Goal: Information Seeking & Learning: Learn about a topic

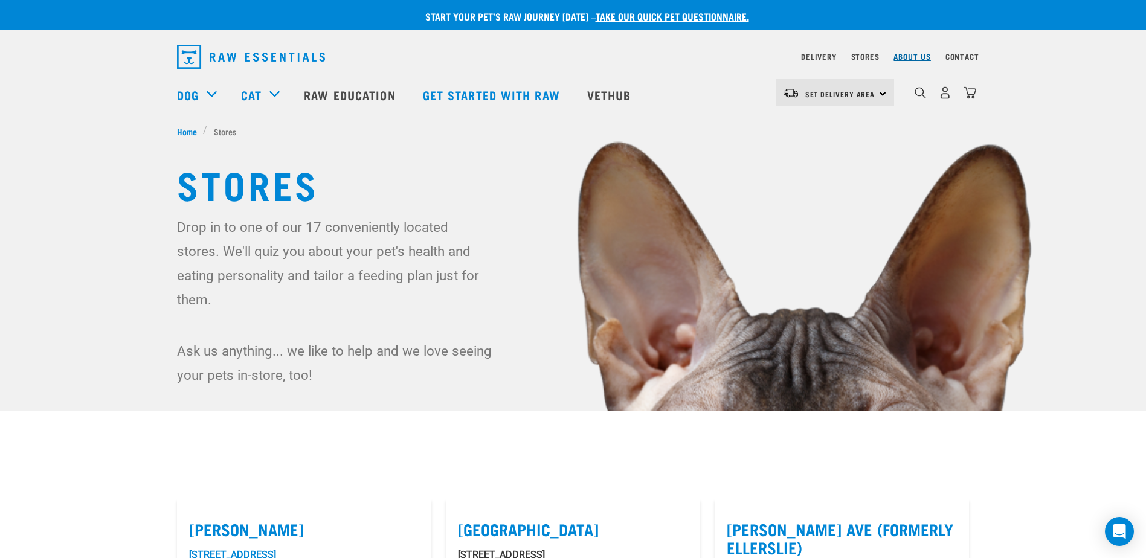
click at [912, 54] on link "About Us" at bounding box center [911, 56] width 37 height 4
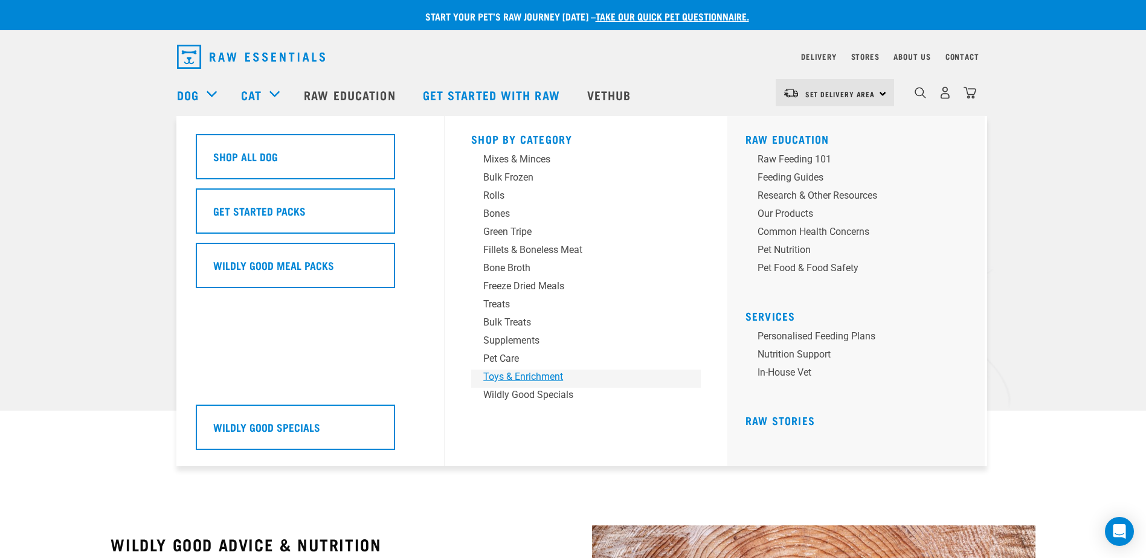
click at [509, 373] on div "Toys & Enrichment" at bounding box center [577, 377] width 188 height 14
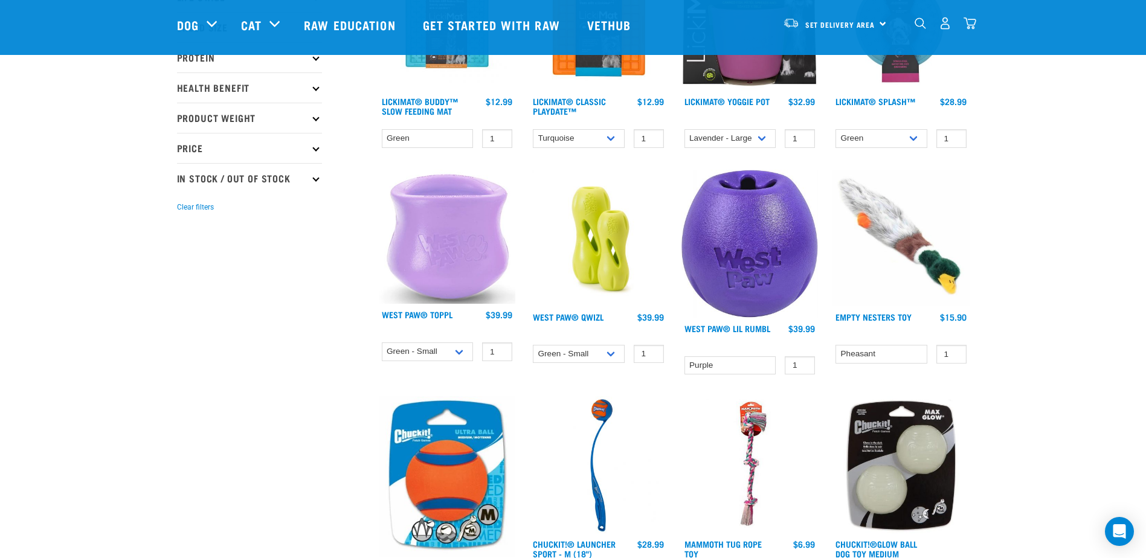
scroll to position [217, 0]
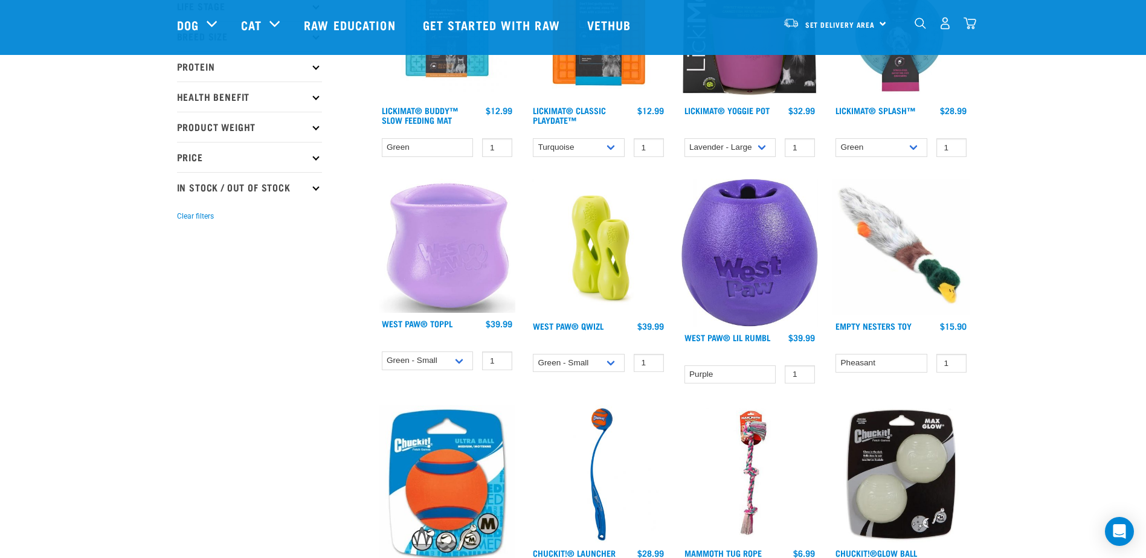
click at [897, 248] on img at bounding box center [900, 247] width 137 height 137
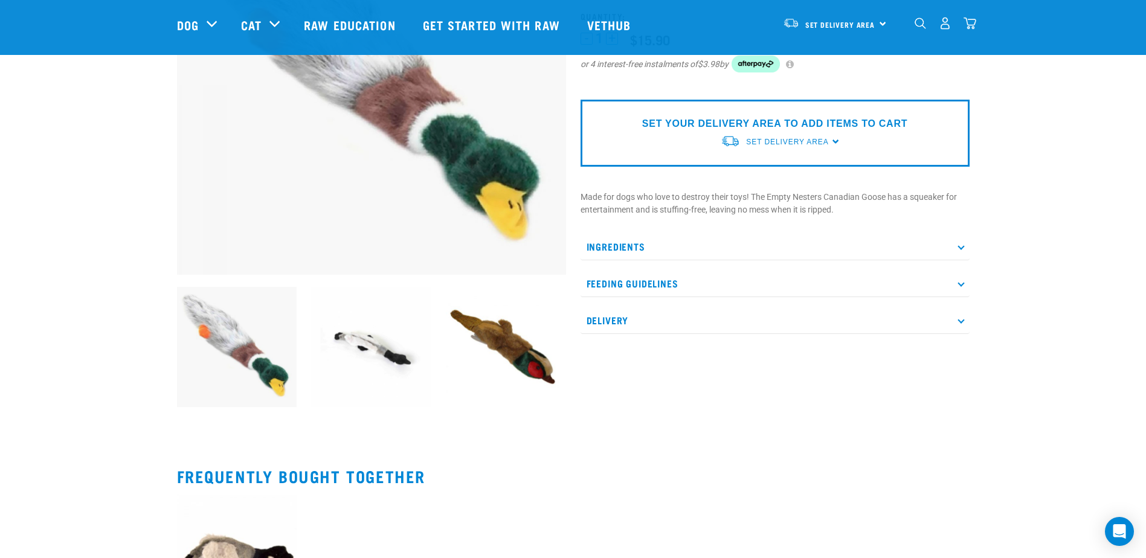
scroll to position [79, 0]
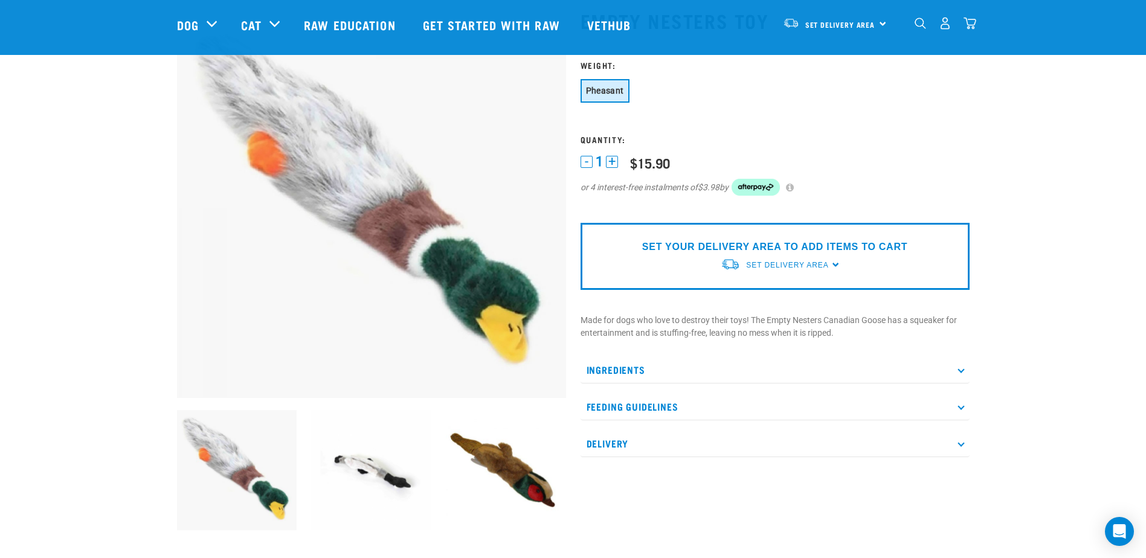
click at [818, 258] on div "Set Delivery Area" at bounding box center [787, 265] width 82 height 22
click at [781, 287] on link "[GEOGRAPHIC_DATA]" at bounding box center [781, 293] width 120 height 20
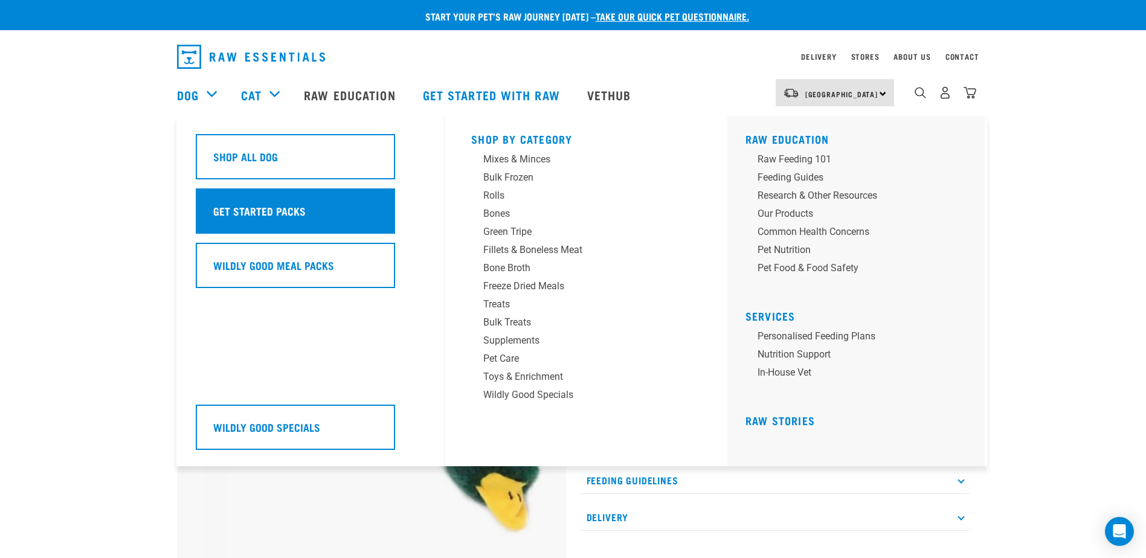
click at [246, 213] on h5 "Get Started Packs" at bounding box center [259, 211] width 92 height 16
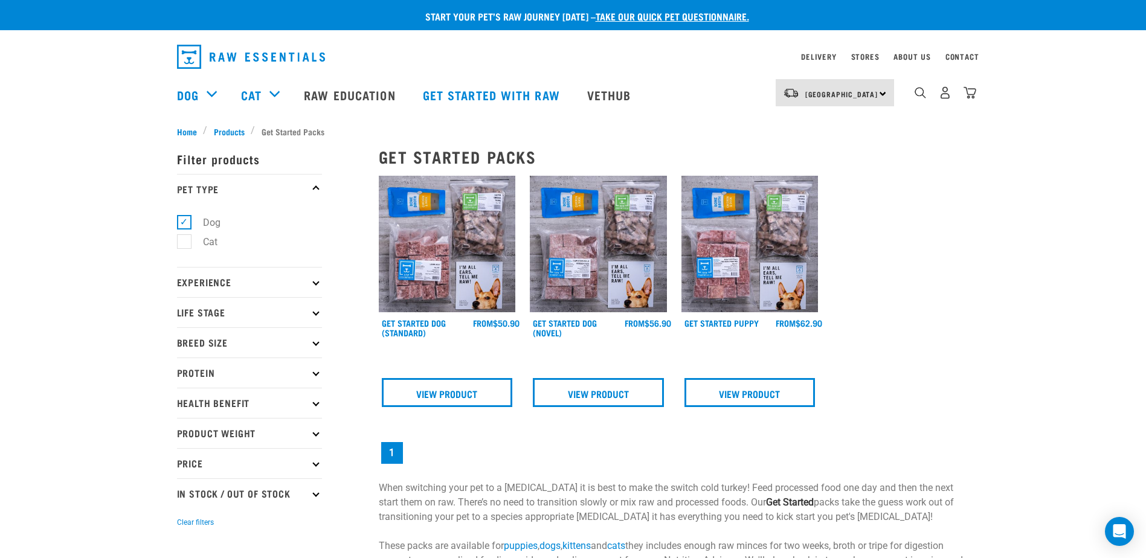
click at [314, 469] on p "Price" at bounding box center [249, 463] width 145 height 30
click at [583, 396] on link "View Product" at bounding box center [598, 392] width 131 height 29
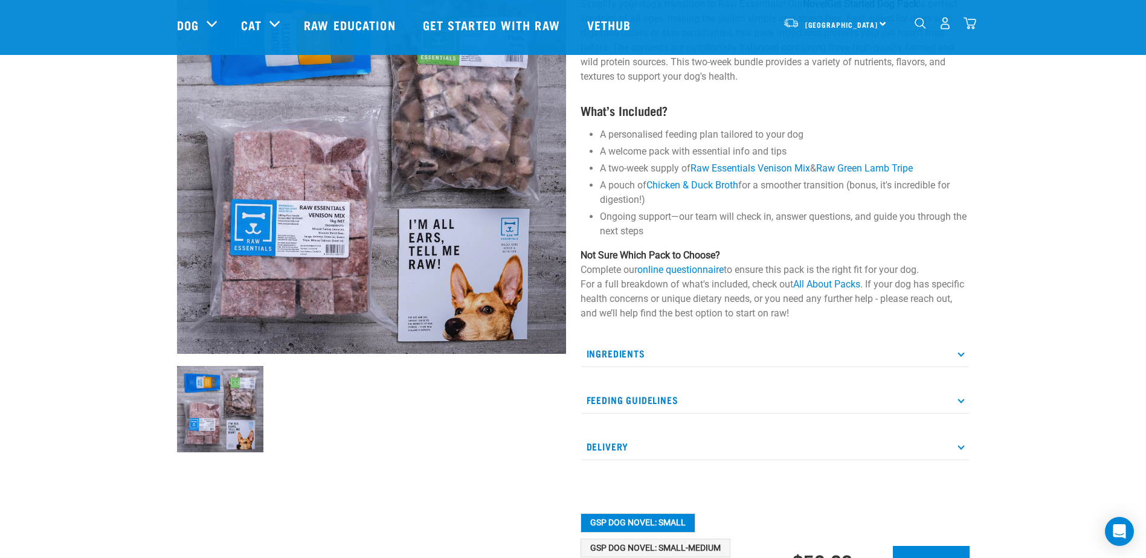
scroll to position [181, 0]
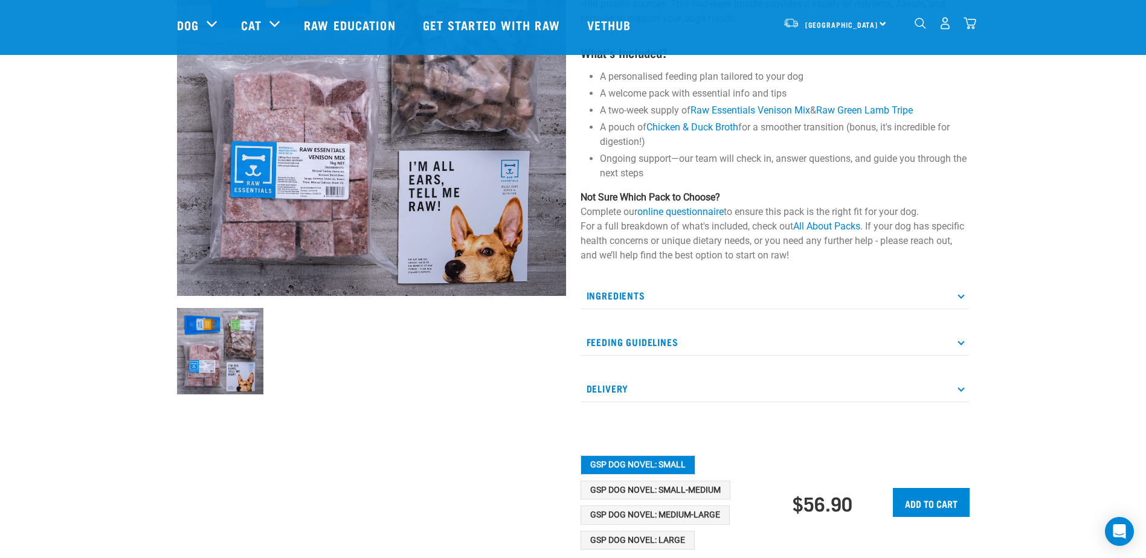
click at [968, 295] on p "Ingredients" at bounding box center [774, 295] width 389 height 27
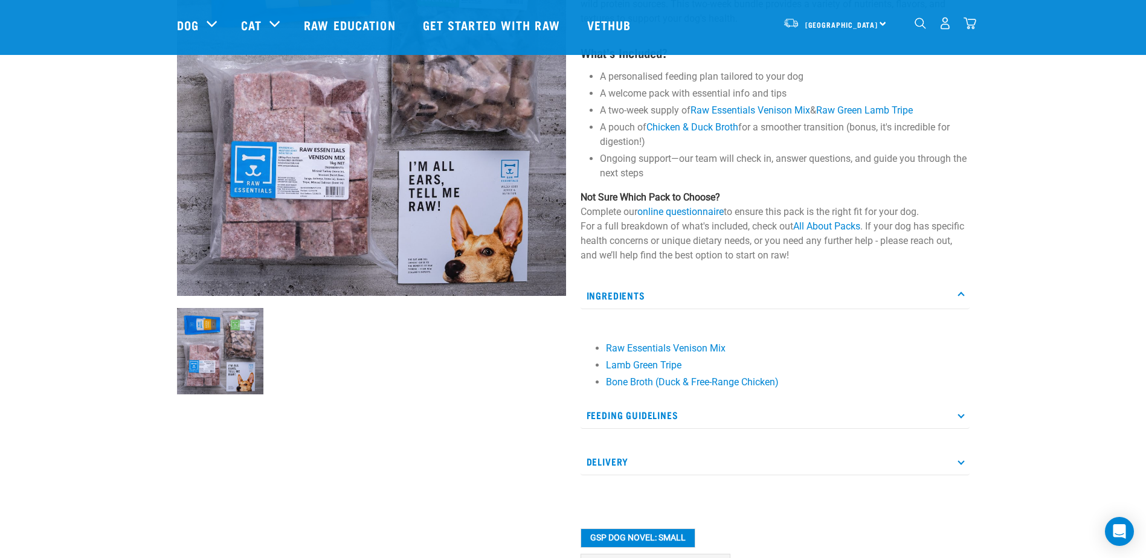
click at [954, 412] on p "Feeding Guidelines" at bounding box center [774, 415] width 389 height 27
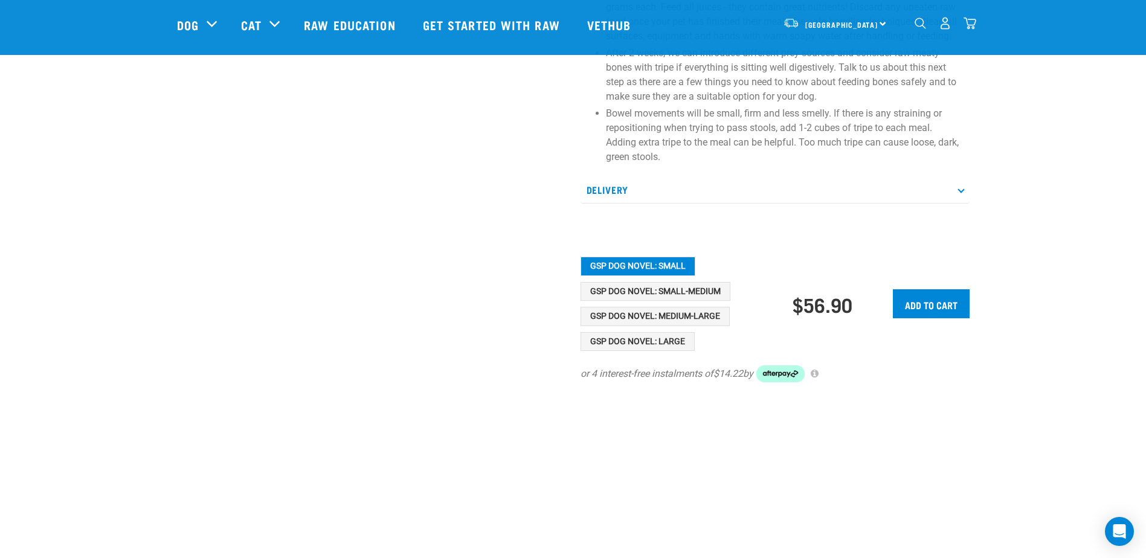
scroll to position [745, 0]
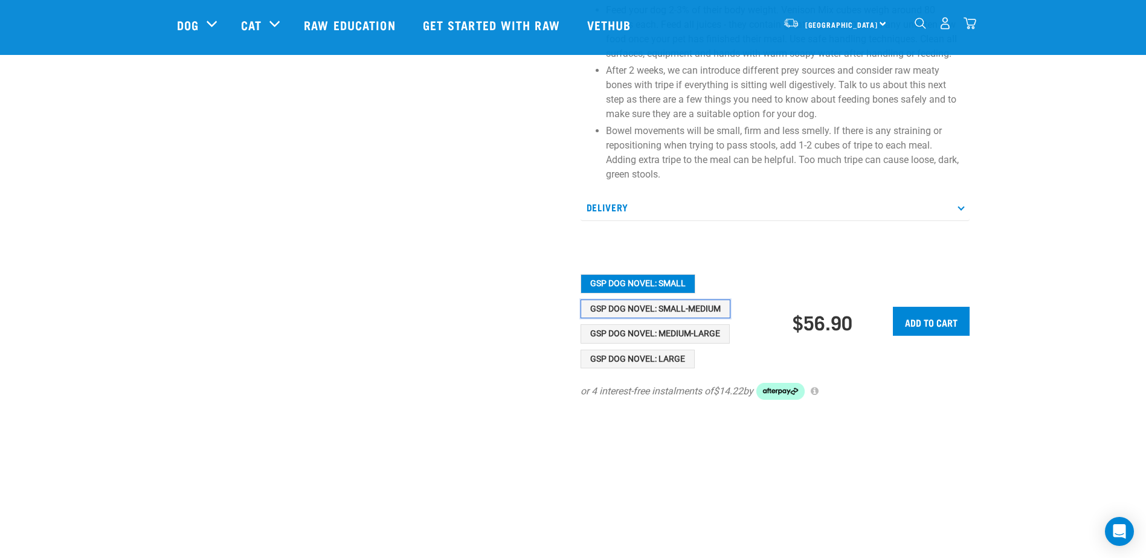
click at [687, 313] on button "GSP Dog Novel: Small-Medium" at bounding box center [655, 309] width 150 height 19
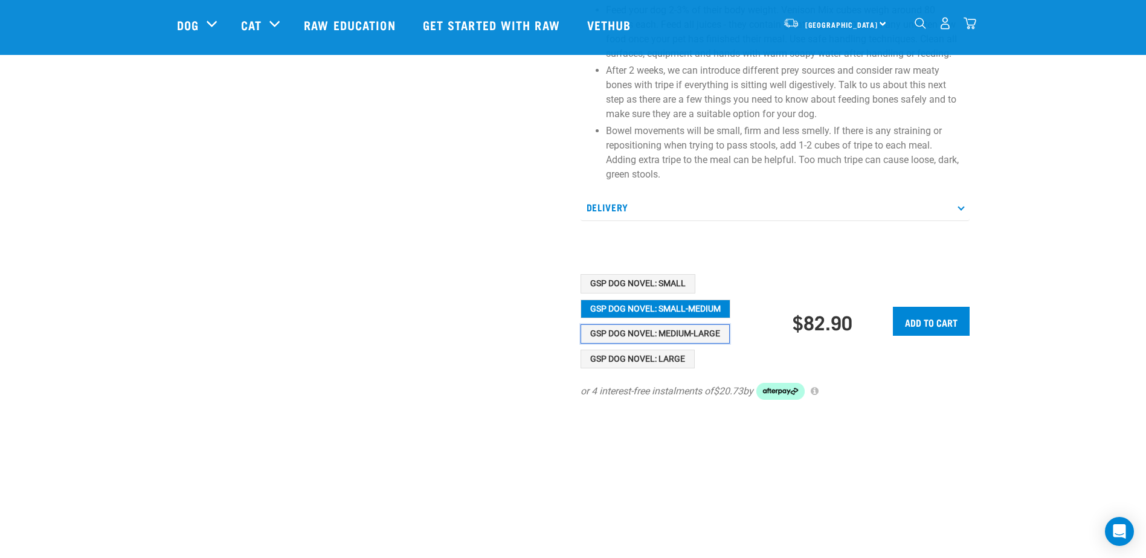
click at [687, 332] on button "GSP Dog Novel: Medium-Large" at bounding box center [654, 333] width 149 height 19
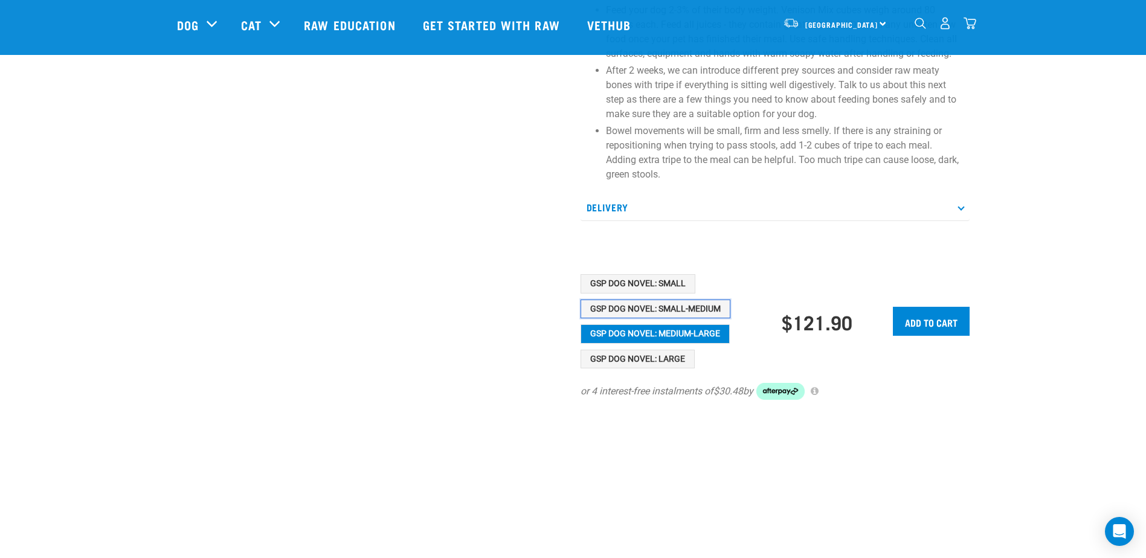
click at [686, 313] on button "GSP Dog Novel: Small-Medium" at bounding box center [655, 309] width 150 height 19
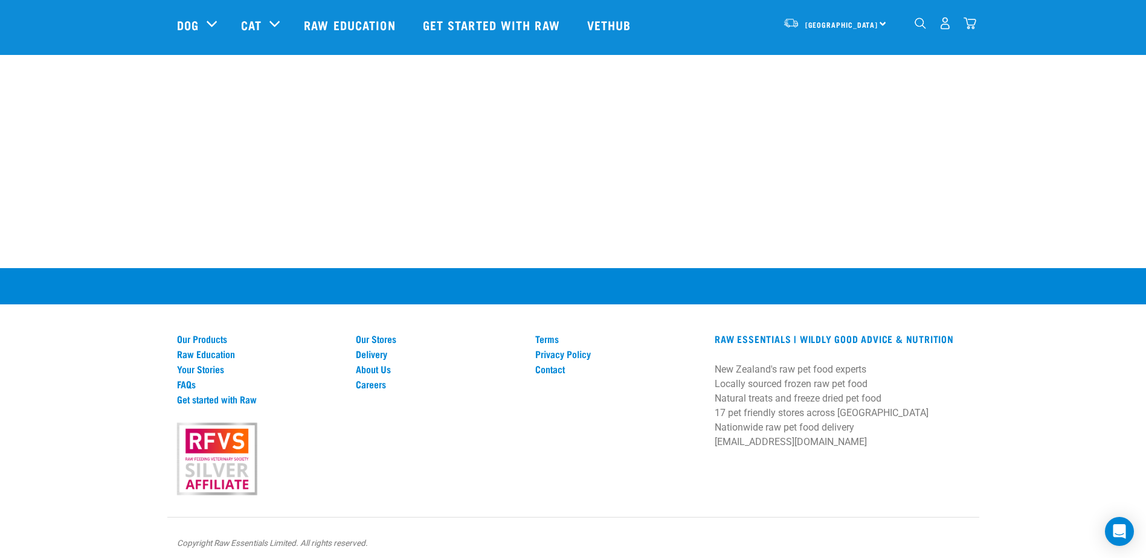
scroll to position [1362, 0]
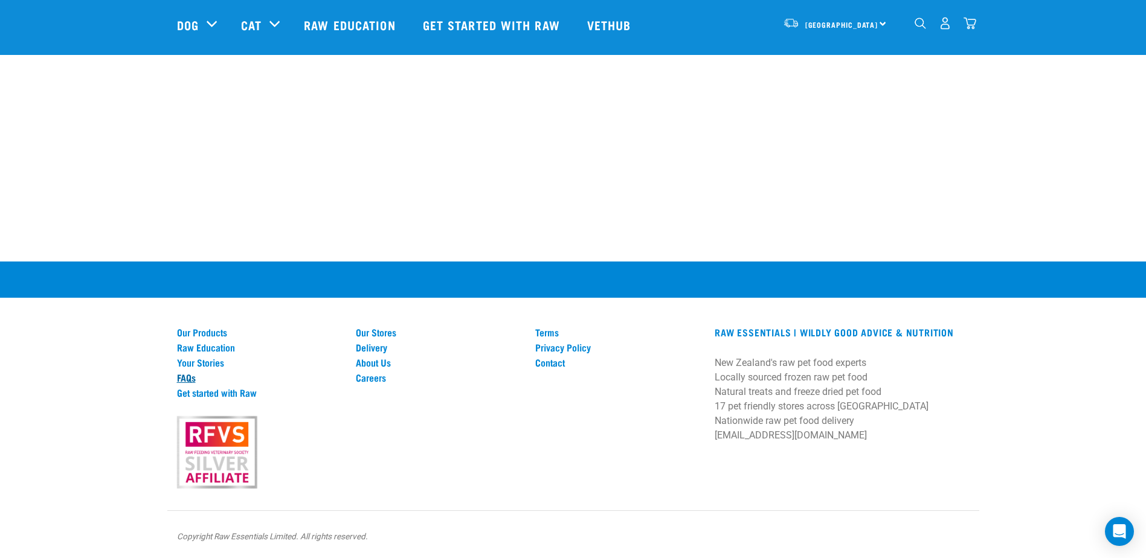
click at [190, 379] on link "FAQs" at bounding box center [259, 377] width 165 height 11
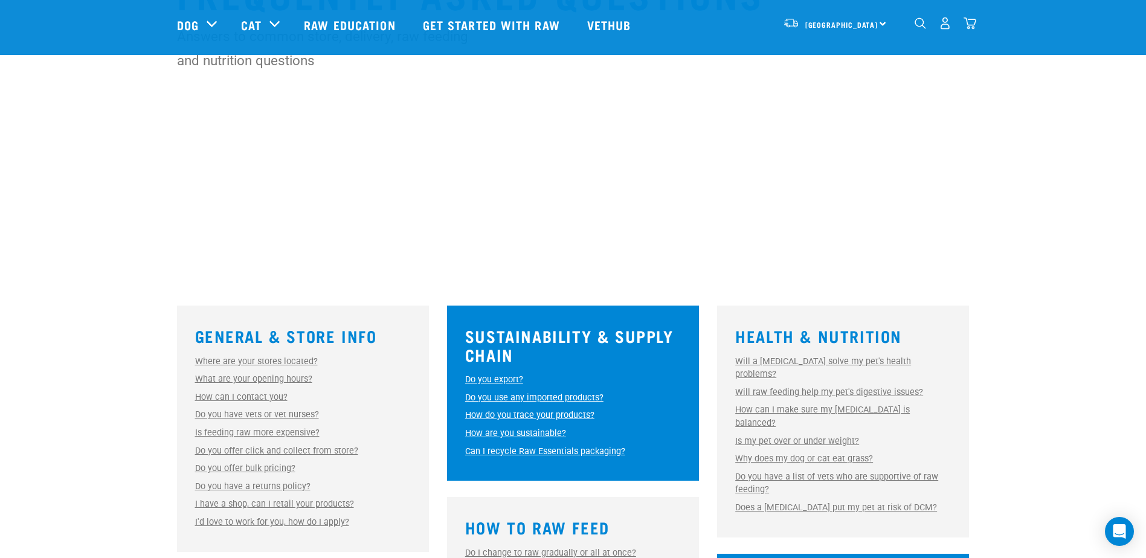
scroll to position [121, 0]
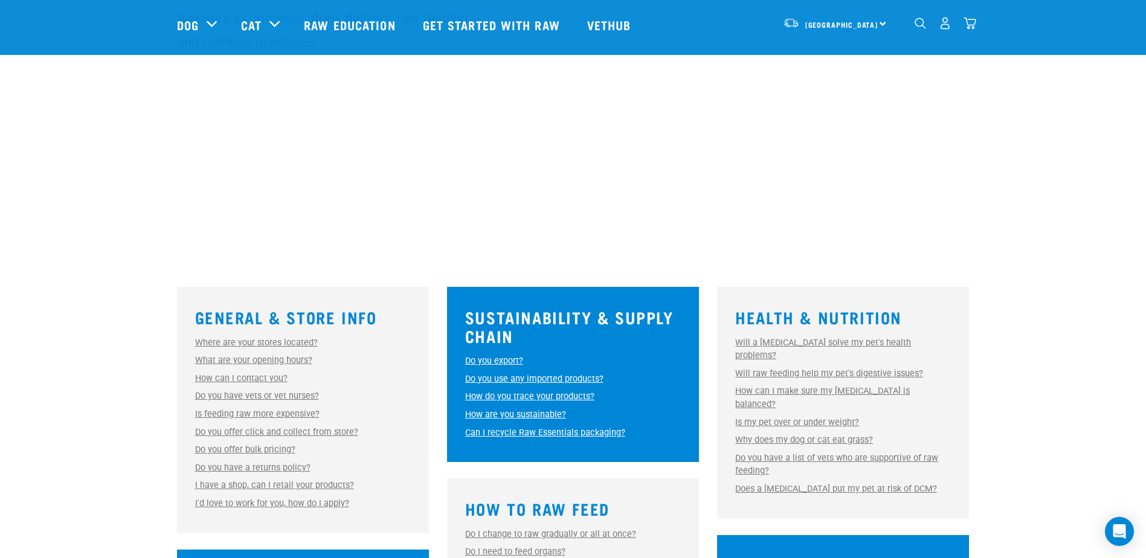
click at [268, 413] on link "Is feeding raw more expensive?" at bounding box center [257, 414] width 124 height 10
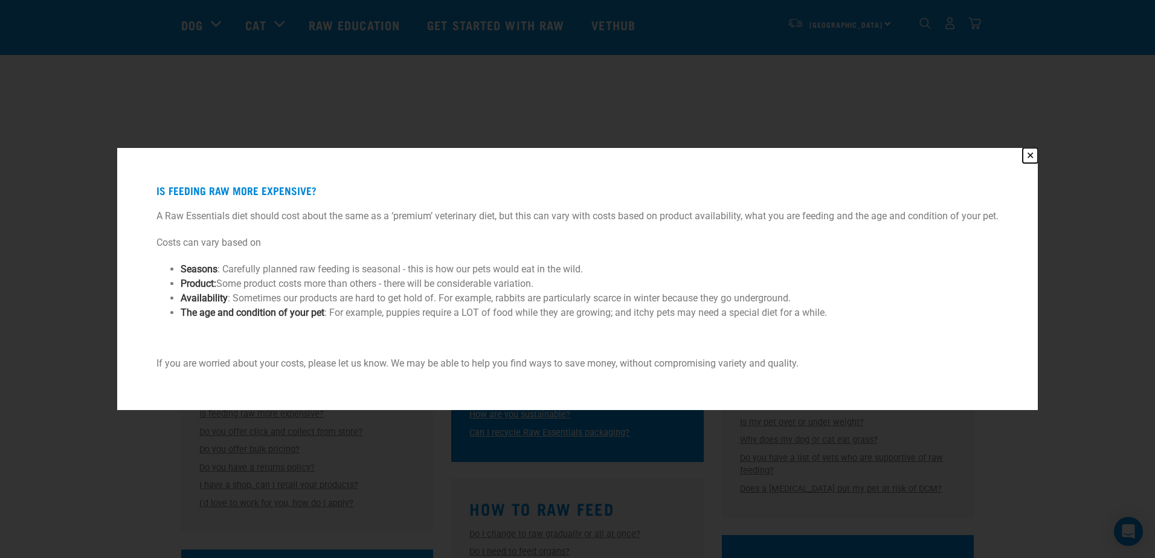
click at [1030, 159] on button "✕" at bounding box center [1030, 155] width 15 height 15
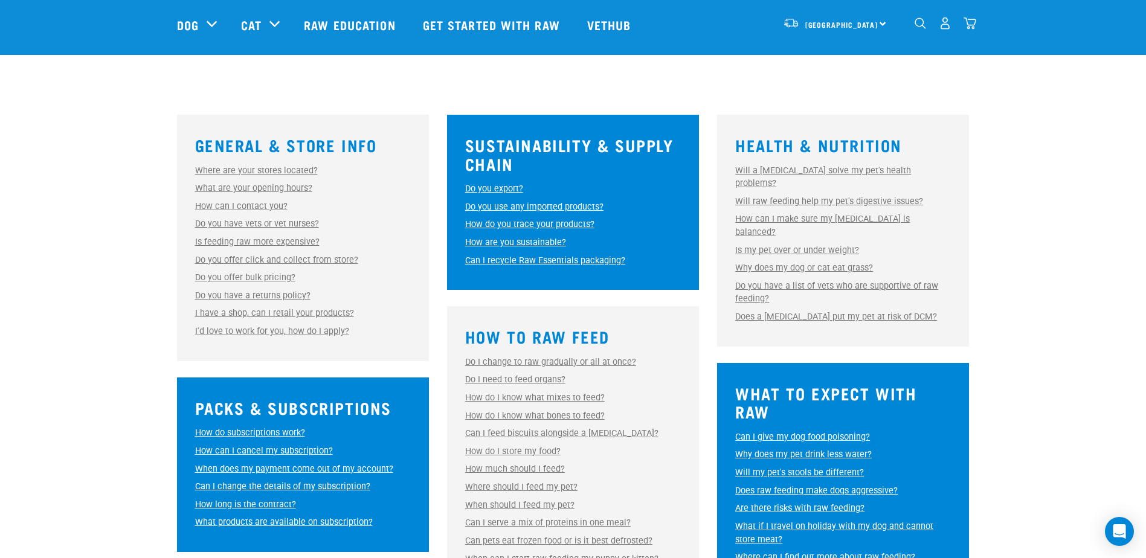
scroll to position [315, 0]
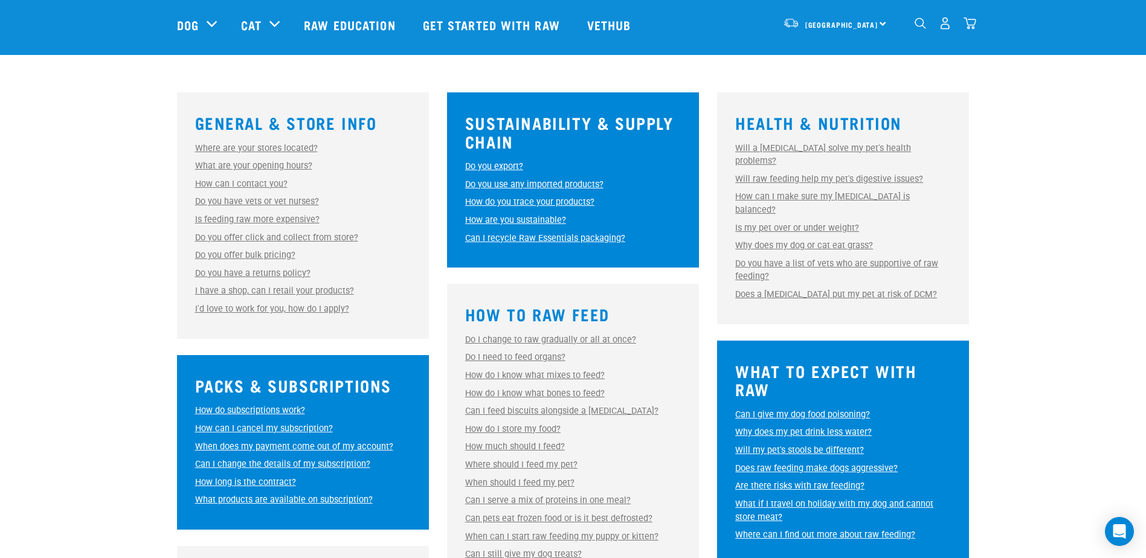
click at [306, 237] on link "Do you offer click and collect from store?" at bounding box center [276, 238] width 163 height 10
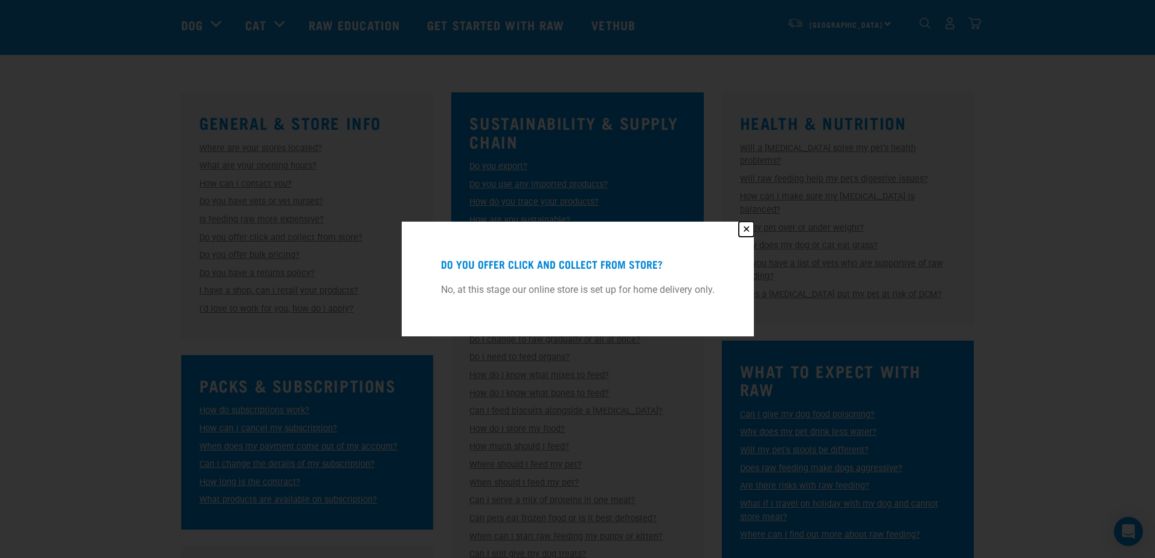
click at [751, 225] on button "✕" at bounding box center [746, 229] width 15 height 15
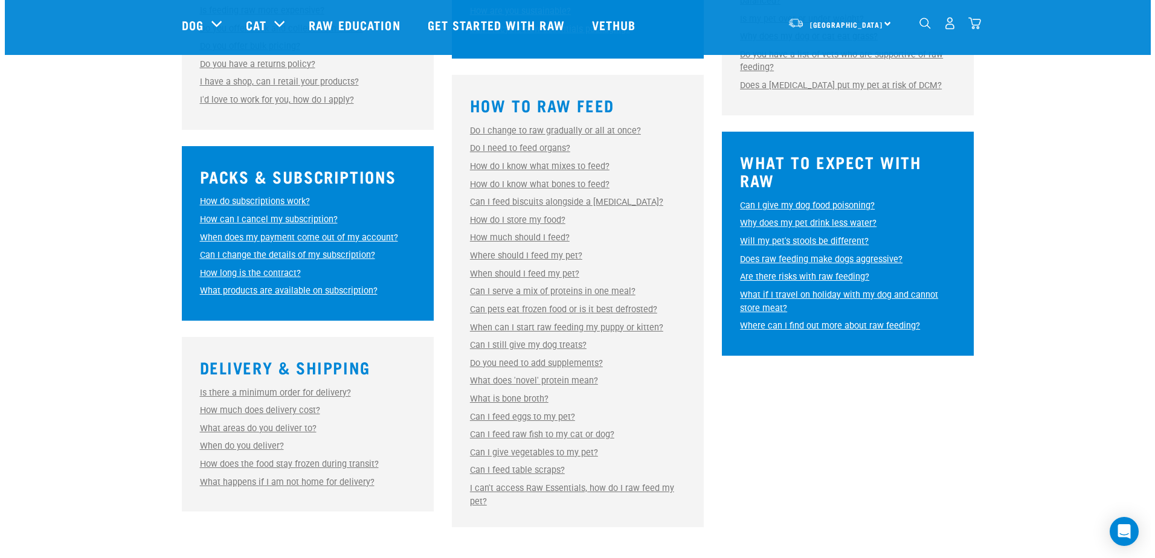
scroll to position [538, 0]
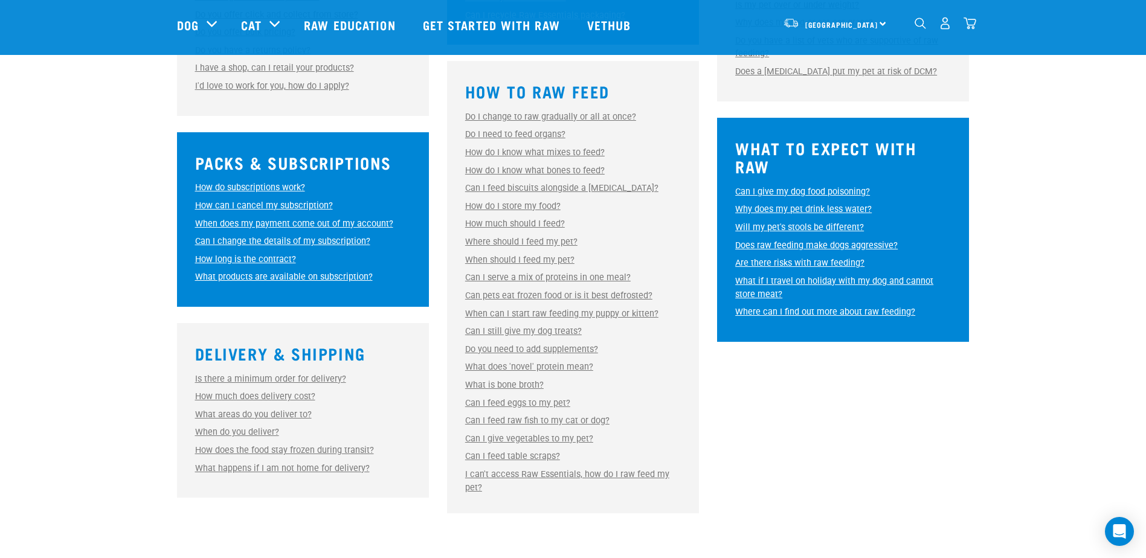
click at [541, 401] on link "Can I feed eggs to my pet?" at bounding box center [517, 403] width 105 height 10
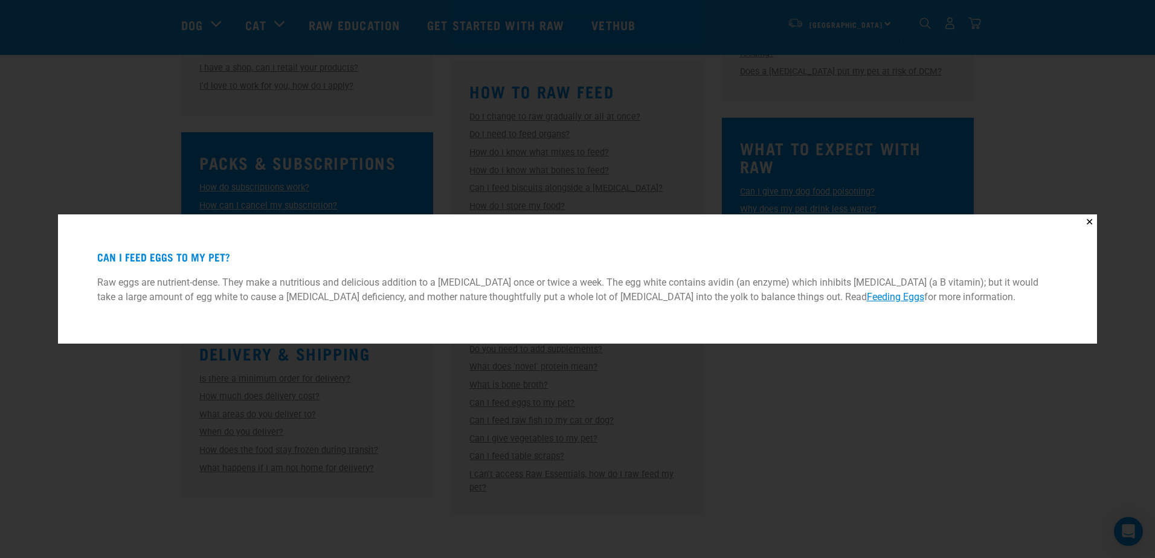
click at [867, 297] on link "Feeding Eggs" at bounding box center [895, 296] width 57 height 11
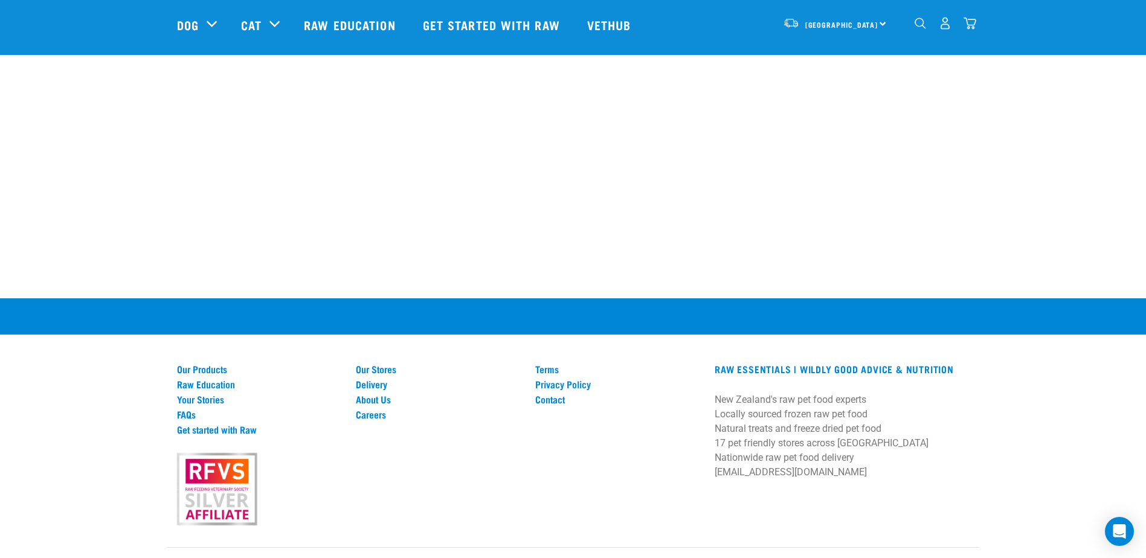
scroll to position [830, 0]
